Goal: Information Seeking & Learning: Learn about a topic

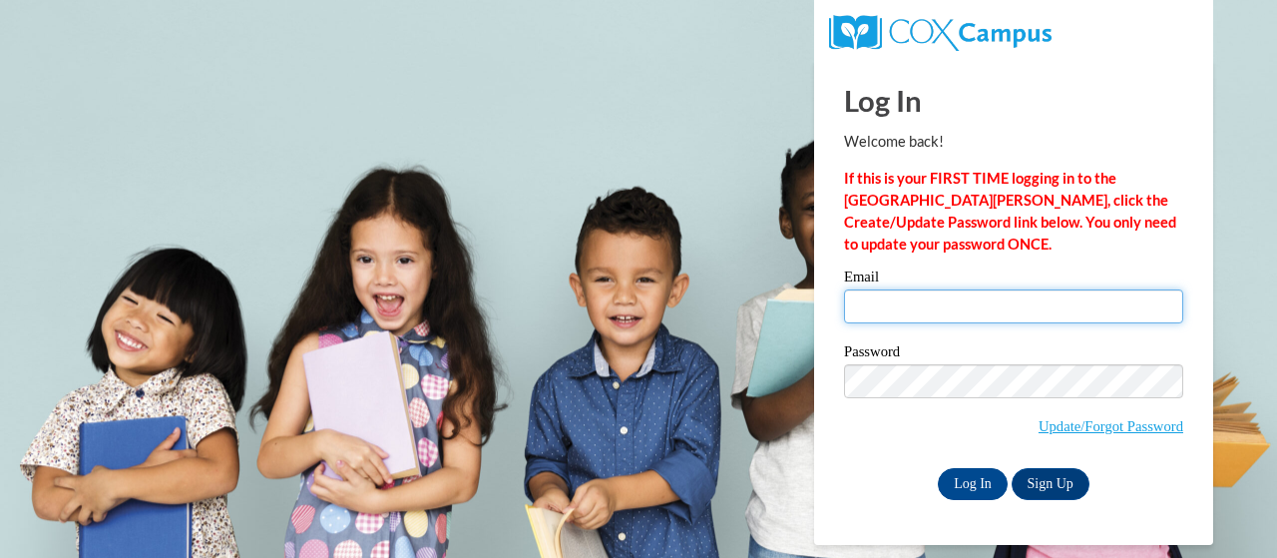
click at [1029, 313] on input "Email" at bounding box center [1013, 306] width 339 height 34
type input "[PERSON_NAME][EMAIL_ADDRESS][PERSON_NAME][DOMAIN_NAME]"
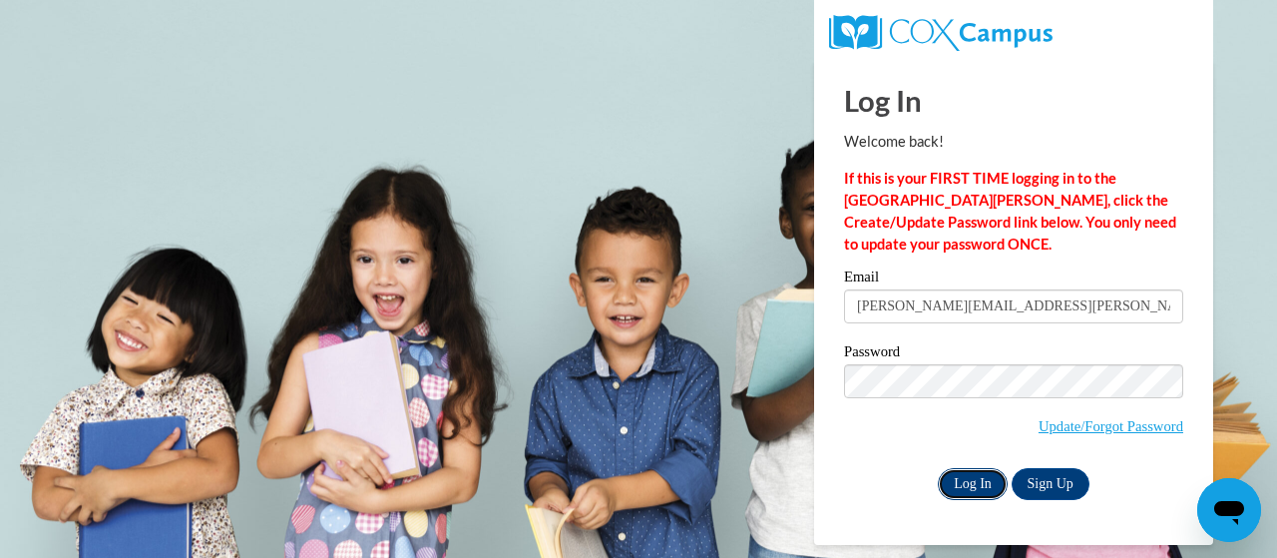
click at [980, 468] on input "Log In" at bounding box center [973, 484] width 70 height 32
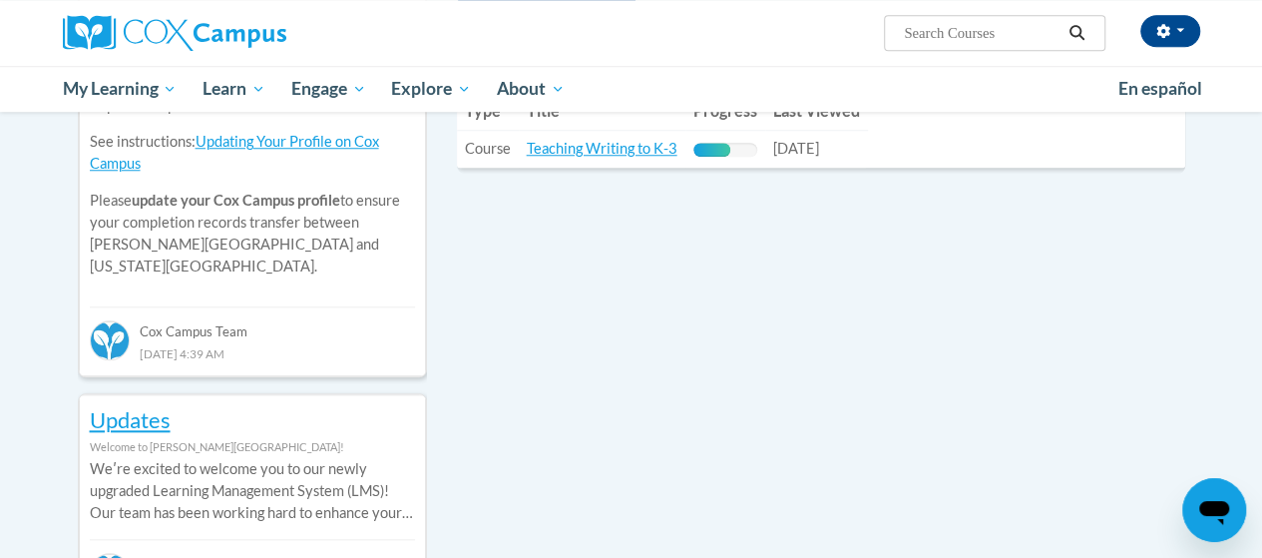
scroll to position [698, 0]
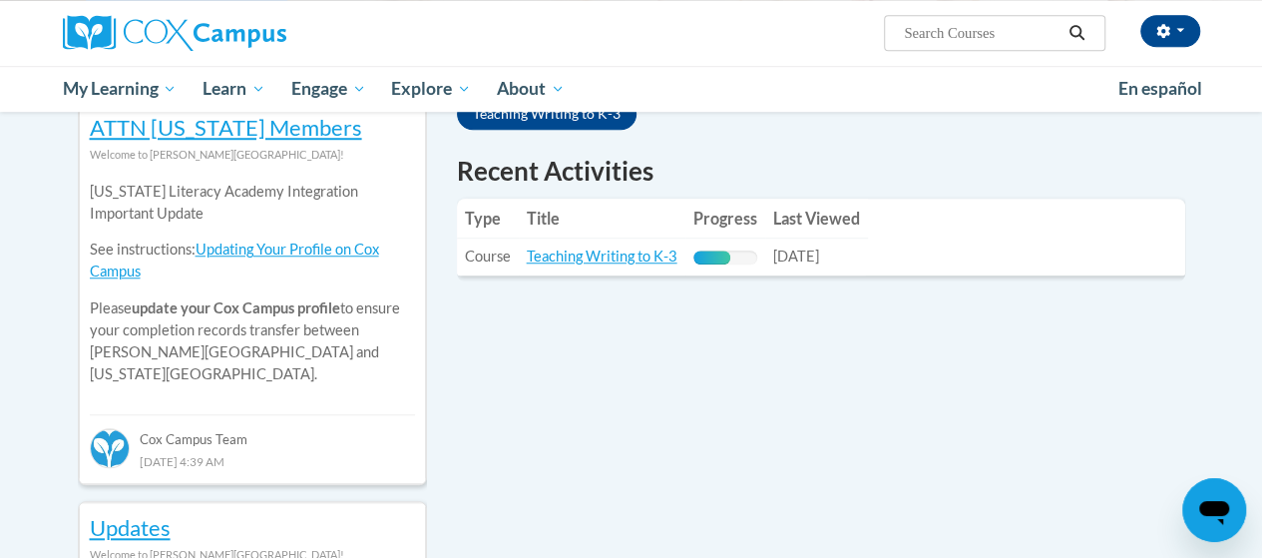
click at [579, 247] on td "Title: Teaching Writing to K-3" at bounding box center [602, 256] width 167 height 37
click at [574, 238] on td "Title: Teaching Writing to K-3" at bounding box center [602, 256] width 167 height 37
click at [579, 247] on link "Teaching Writing to K-3" at bounding box center [602, 255] width 151 height 17
